Goal: Information Seeking & Learning: Learn about a topic

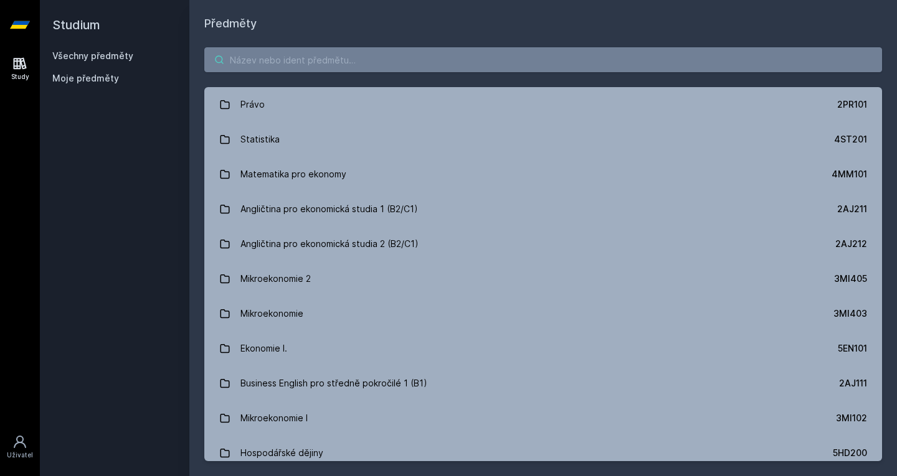
click at [263, 59] on input "search" at bounding box center [543, 59] width 678 height 25
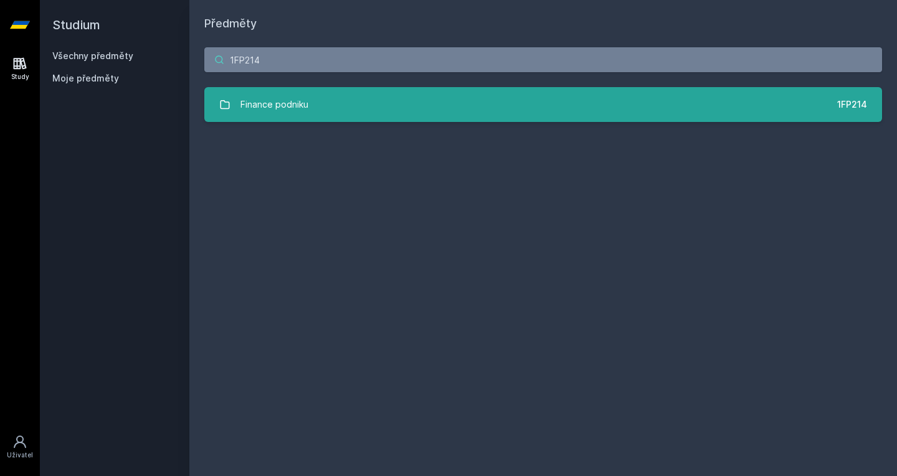
type input "1FP214"
click at [374, 100] on link "Finance podniku 1FP214" at bounding box center [543, 104] width 678 height 35
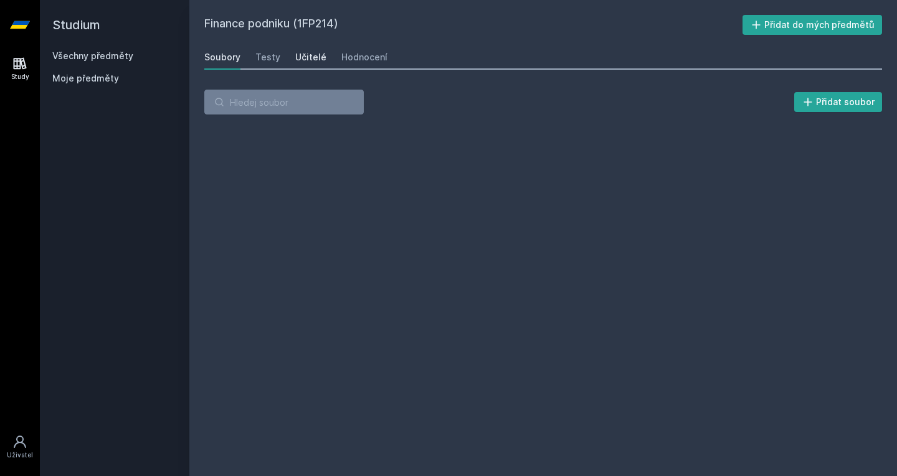
click at [308, 57] on div "Učitelé" at bounding box center [310, 57] width 31 height 12
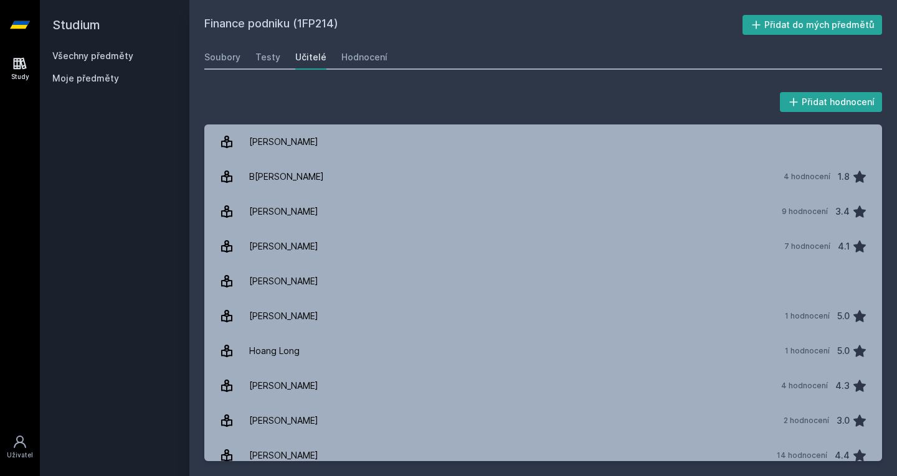
scroll to position [256, 0]
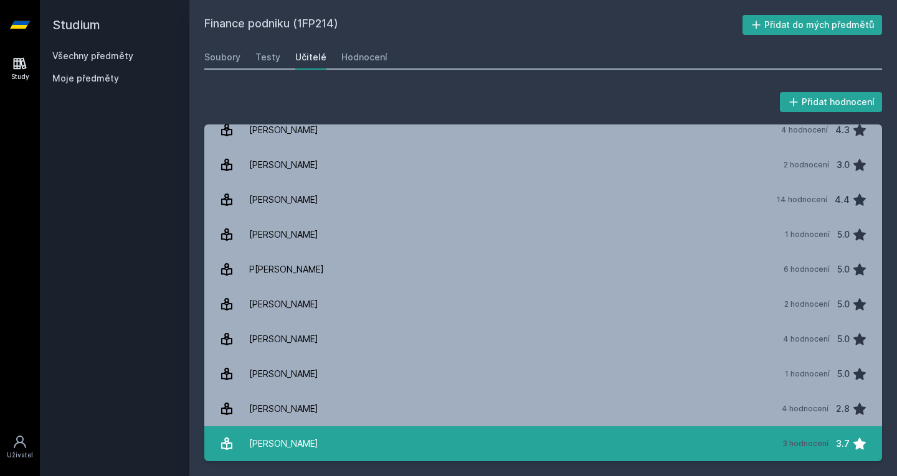
click at [296, 442] on div "[PERSON_NAME]" at bounding box center [283, 444] width 69 height 25
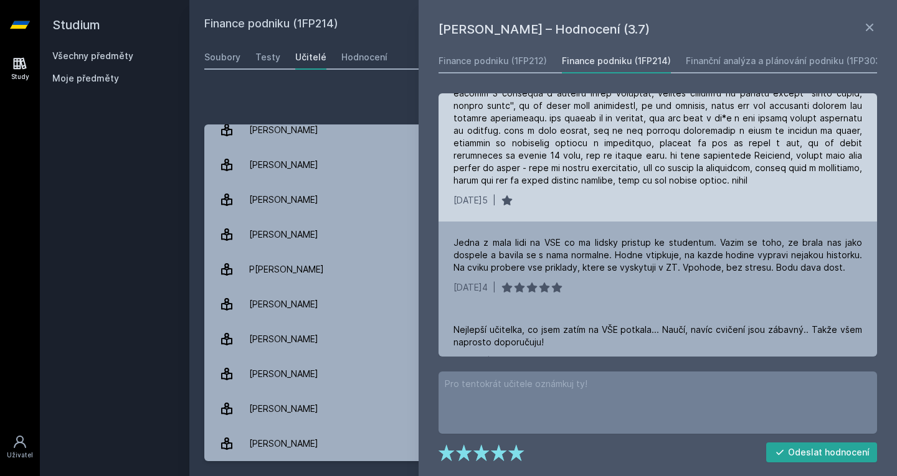
scroll to position [197, 0]
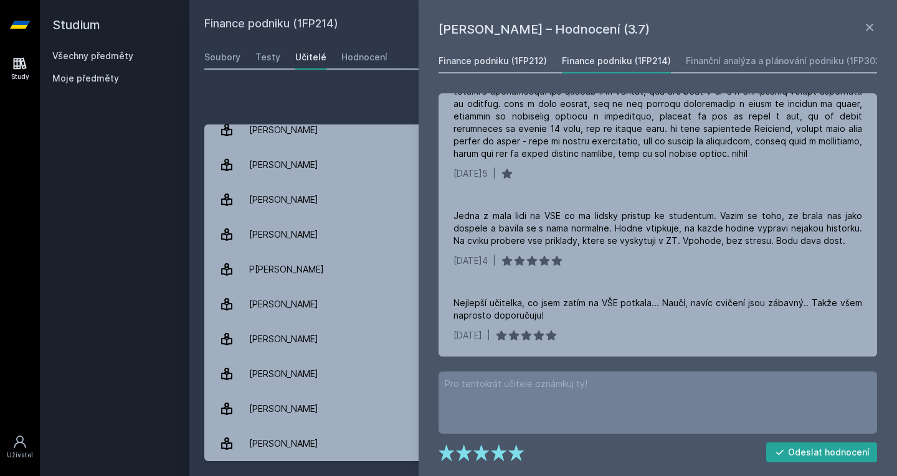
click at [486, 65] on div "Finance podniku (1FP212)" at bounding box center [492, 61] width 108 height 12
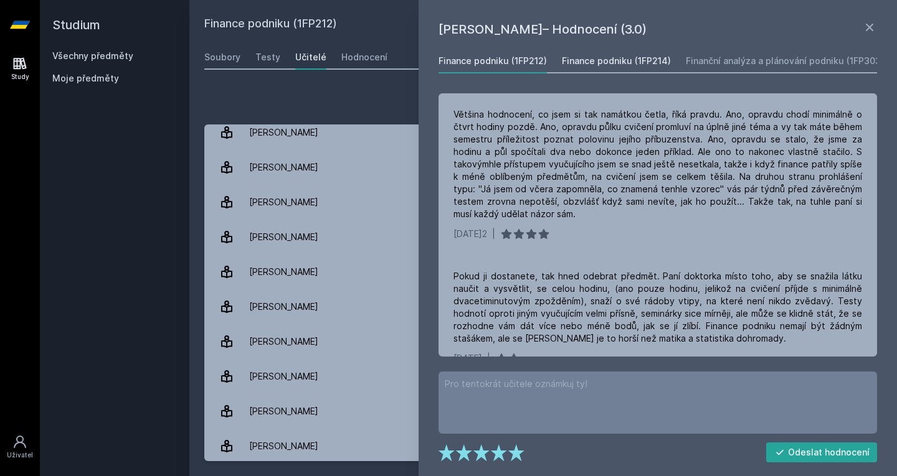
scroll to position [500, 0]
click at [606, 55] on div "Finance podniku (1FP214)" at bounding box center [616, 61] width 109 height 12
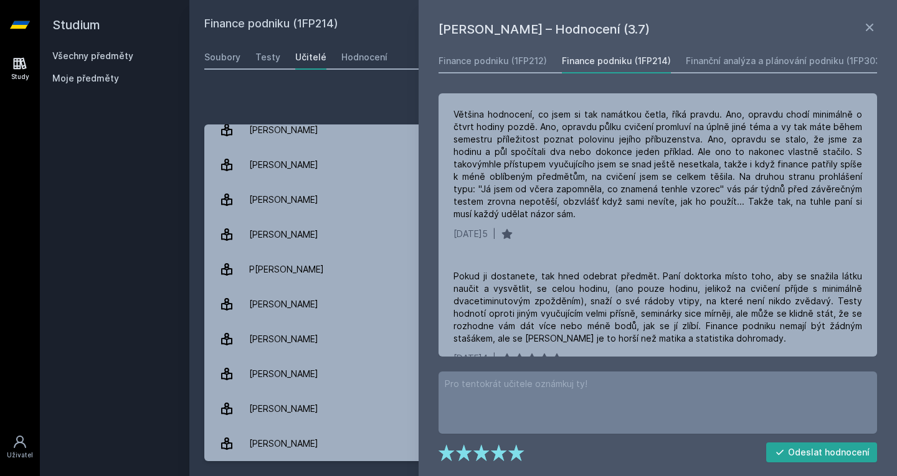
scroll to position [256, 0]
click at [734, 49] on link "Finanční analýza a plánování podniku (1FP303)" at bounding box center [785, 61] width 198 height 25
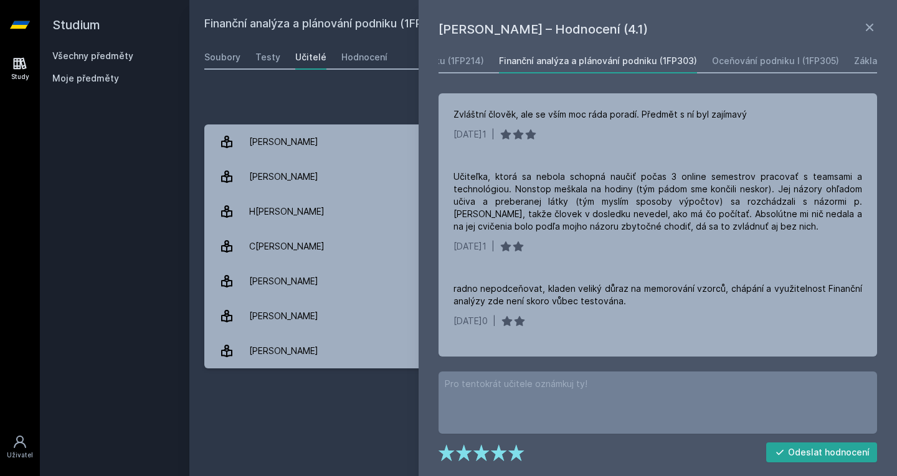
scroll to position [0, 310]
click at [631, 69] on link "Oceňování podniku I (1FP305)" at bounding box center [651, 61] width 127 height 25
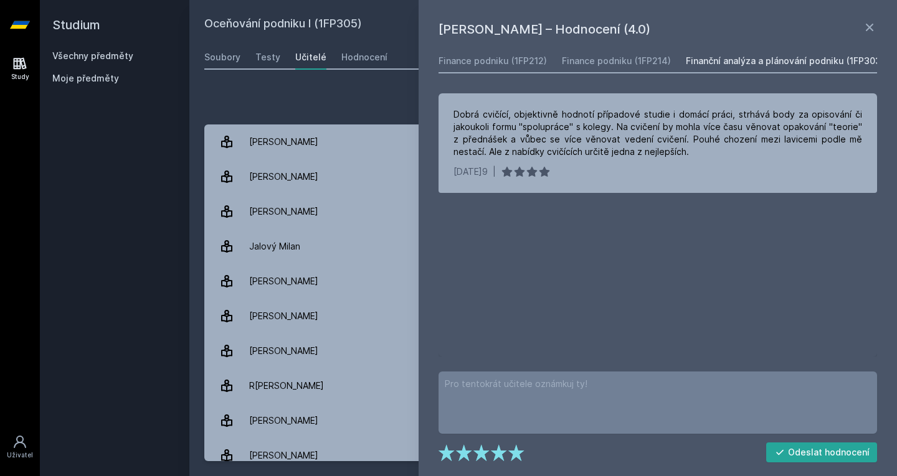
click at [769, 69] on link "Finanční analýza a plánování podniku (1FP303)" at bounding box center [785, 61] width 198 height 25
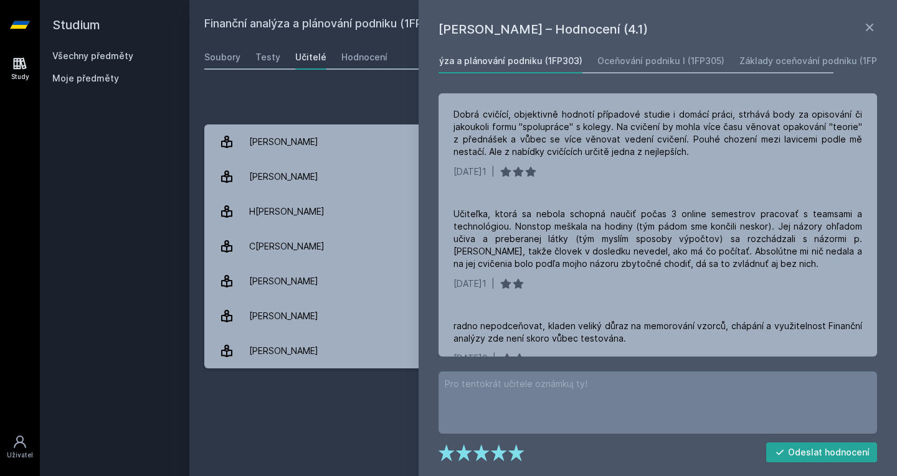
scroll to position [0, 310]
click at [752, 65] on div "Základy oceňování podniku (1FP405)" at bounding box center [809, 61] width 158 height 12
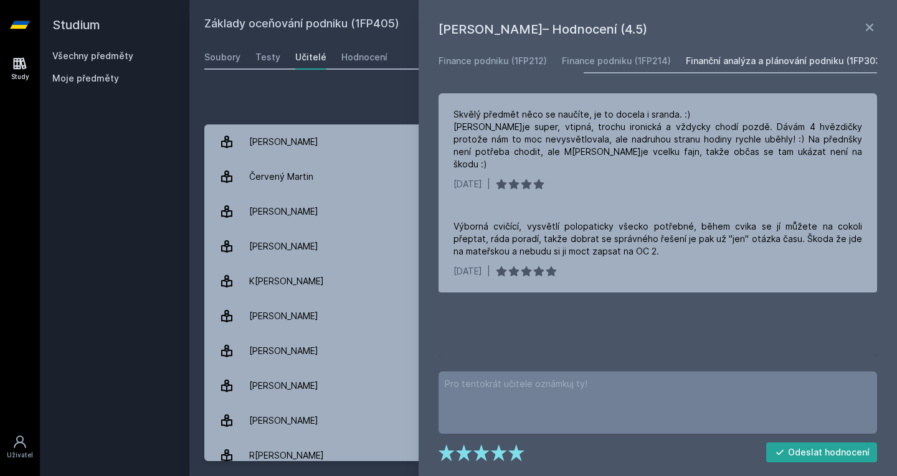
scroll to position [0, 310]
click at [666, 66] on div "Oceňování podniku I (1FP305)" at bounding box center [651, 61] width 127 height 12
